Goal: Transaction & Acquisition: Download file/media

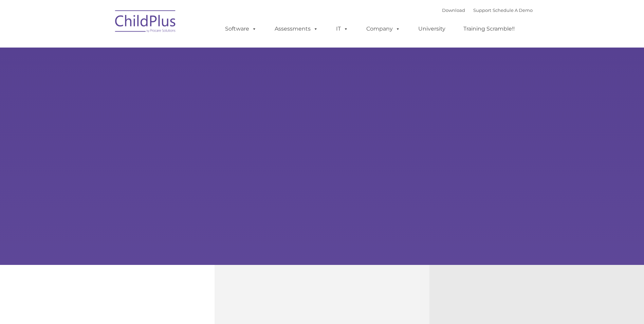
type input ""
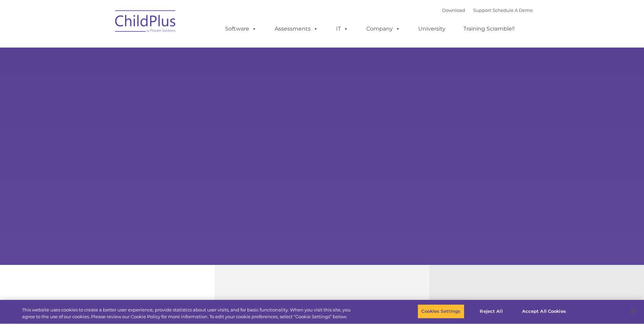
select select "MEDIUM"
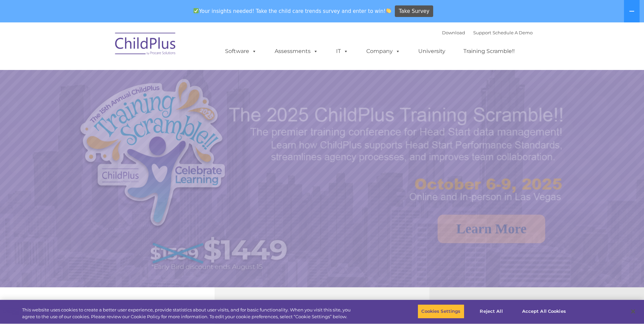
click at [451, 11] on div "Your insights needed! Take the child care trends survey and enter to win! Take …" at bounding box center [312, 11] width 625 height 22
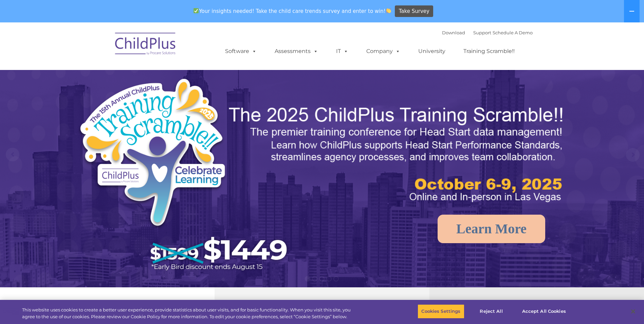
click at [452, 28] on div "Download Support | Schedule A Demo " at bounding box center [487, 33] width 91 height 10
click at [453, 31] on link "Download" at bounding box center [453, 32] width 23 height 5
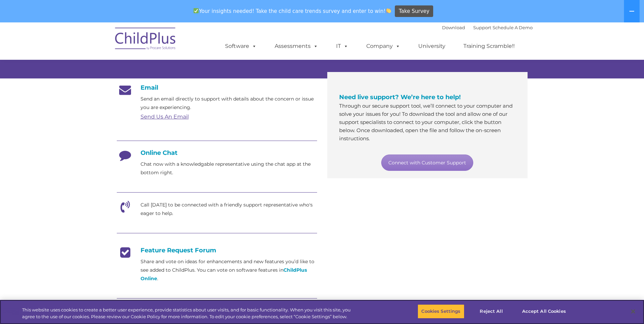
scroll to position [102, 0]
